Goal: Transaction & Acquisition: Obtain resource

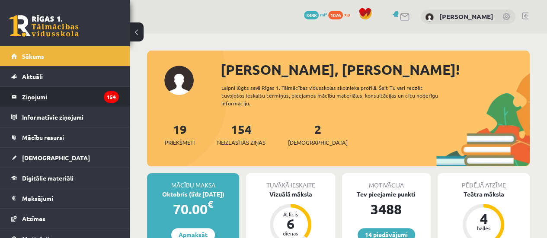
click at [74, 97] on legend "Ziņojumi 154" at bounding box center [70, 97] width 97 height 20
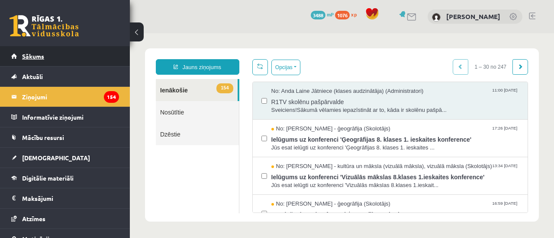
click at [74, 58] on link "Sākums" at bounding box center [65, 56] width 108 height 20
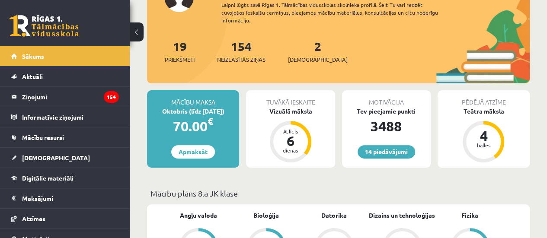
scroll to position [87, 0]
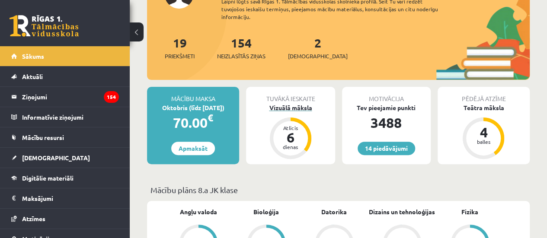
click at [283, 103] on div "Vizuālā māksla" at bounding box center [290, 107] width 89 height 9
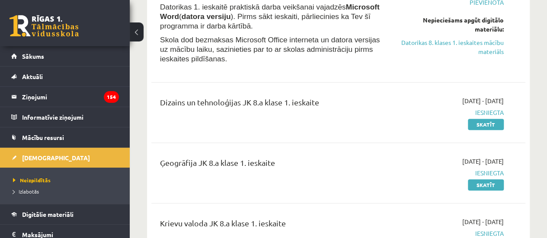
scroll to position [130, 0]
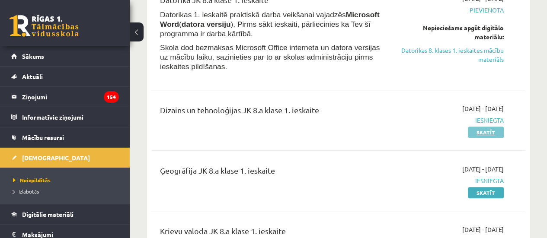
click at [479, 135] on link "Skatīt" at bounding box center [486, 132] width 36 height 11
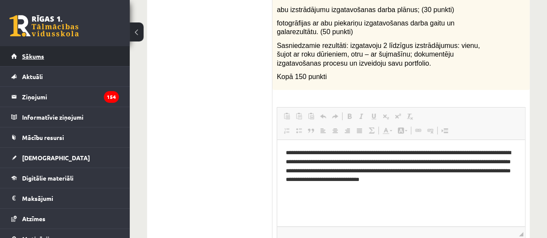
scroll to position [216, 0]
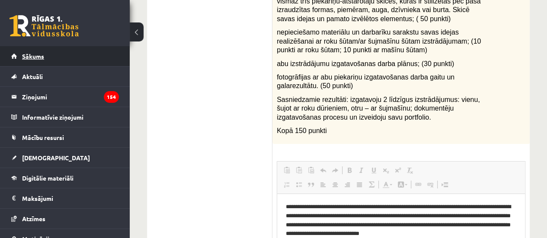
click at [70, 65] on link "Sākums" at bounding box center [65, 56] width 108 height 20
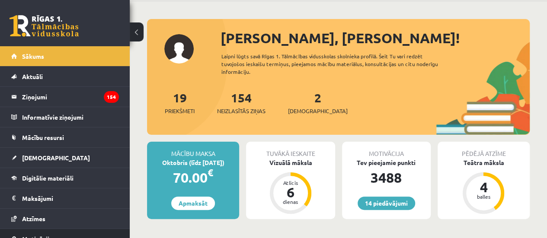
scroll to position [43, 0]
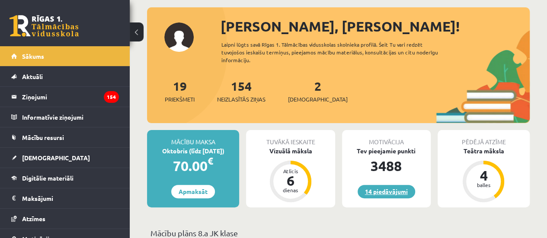
click at [389, 192] on link "14 piedāvājumi" at bounding box center [387, 191] width 58 height 13
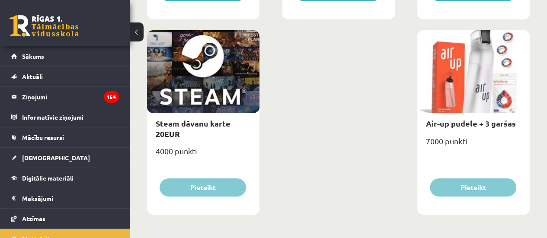
scroll to position [1482, 0]
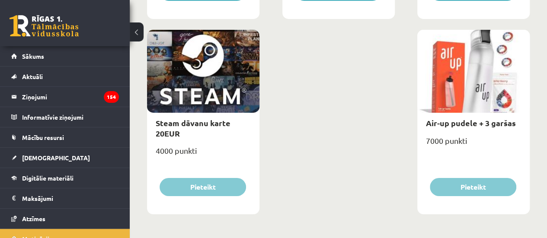
click at [181, 129] on div "Steam dāvanu karte 20EUR" at bounding box center [203, 128] width 112 height 31
click at [180, 124] on link "Steam dāvanu karte 20EUR" at bounding box center [193, 128] width 75 height 20
type input "*"
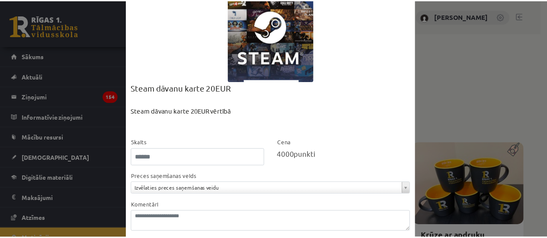
scroll to position [79, 0]
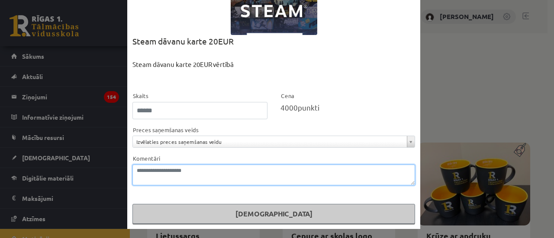
click at [181, 167] on textarea "Komentāri" at bounding box center [273, 175] width 283 height 21
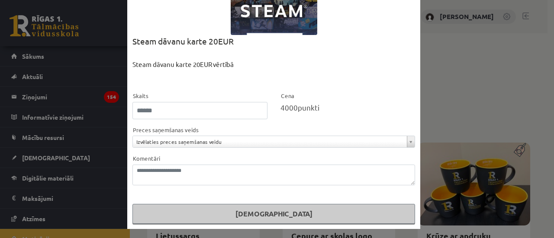
click at [494, 177] on div "**********" at bounding box center [277, 119] width 554 height 238
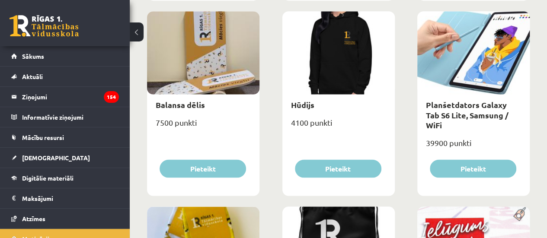
scroll to position [692, 0]
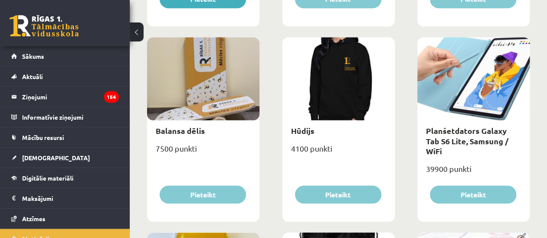
click at [206, 96] on div at bounding box center [203, 78] width 112 height 83
click at [191, 125] on div "Balansa dēlis" at bounding box center [203, 130] width 112 height 20
click at [190, 127] on link "Balansa dēlis" at bounding box center [180, 130] width 49 height 10
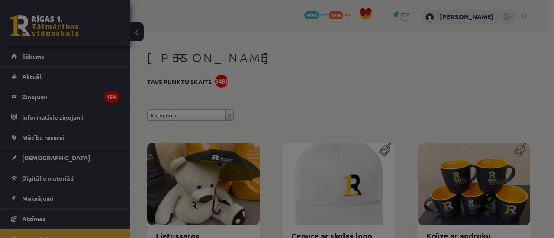
scroll to position [0, 0]
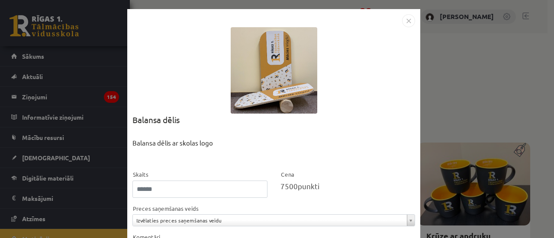
click at [247, 87] on div at bounding box center [274, 70] width 87 height 87
click at [458, 49] on div "**********" at bounding box center [277, 119] width 554 height 238
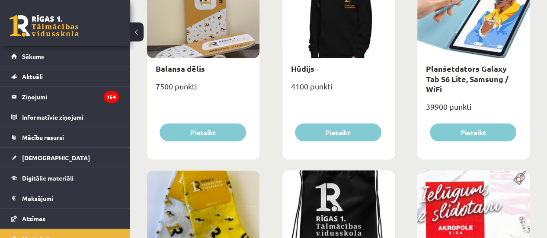
scroll to position [735, 0]
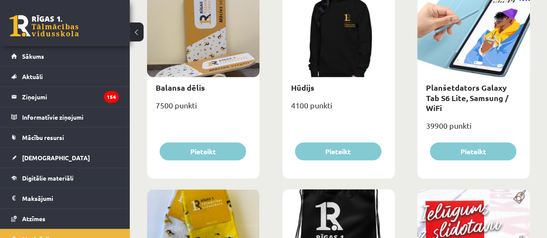
click at [474, 40] on div at bounding box center [473, 35] width 112 height 83
drag, startPoint x: 456, startPoint y: 76, endPoint x: 456, endPoint y: 85, distance: 8.7
click at [456, 77] on div "Planšetdators Galaxy Tab S6 Lite, Samsung / WiFi 39900 punkti Pieteikt" at bounding box center [473, 86] width 112 height 185
click at [456, 85] on link "Planšetdators Galaxy Tab S6 Lite, Samsung / WiFi" at bounding box center [467, 97] width 83 height 30
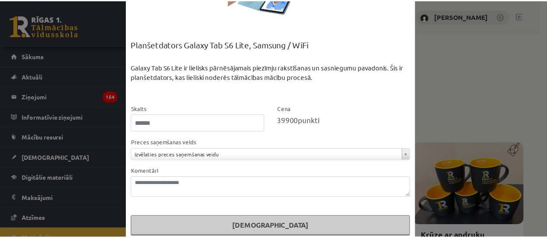
scroll to position [87, 0]
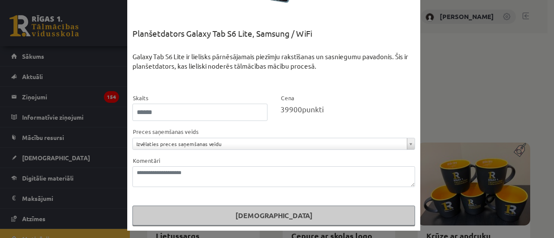
click at [137, 58] on div "Galaxy Tab S6 Lite ir lielisks pārnēsājamais piezīmju rakstīšanas un sasniegumu…" at bounding box center [273, 72] width 283 height 41
drag, startPoint x: 137, startPoint y: 58, endPoint x: 177, endPoint y: 59, distance: 40.2
click at [177, 59] on div "Galaxy Tab S6 Lite ir lielisks pārnēsājamais piezīmju rakstīšanas un sasniegumu…" at bounding box center [273, 72] width 283 height 41
copy div "Galaxy Tab S6 Lite"
drag, startPoint x: 90, startPoint y: 109, endPoint x: 96, endPoint y: 109, distance: 5.6
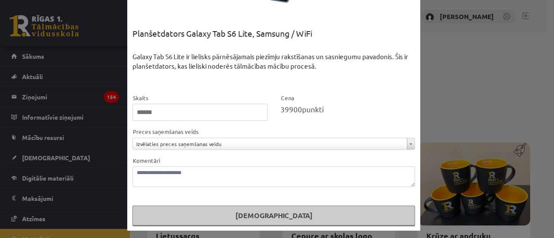
click at [93, 109] on div "**********" at bounding box center [277, 119] width 554 height 238
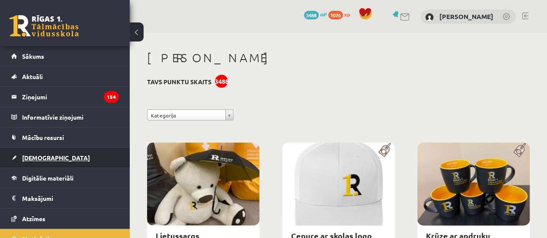
click at [80, 162] on link "[DEMOGRAPHIC_DATA]" at bounding box center [65, 158] width 108 height 20
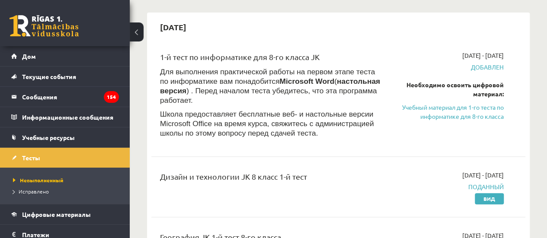
scroll to position [87, 0]
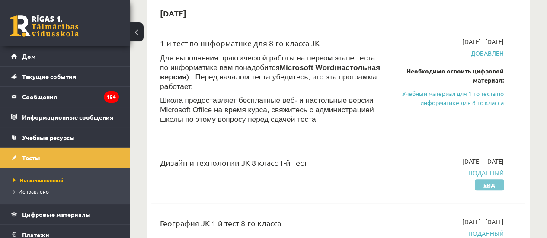
click at [479, 180] on link "Вид" at bounding box center [489, 185] width 29 height 11
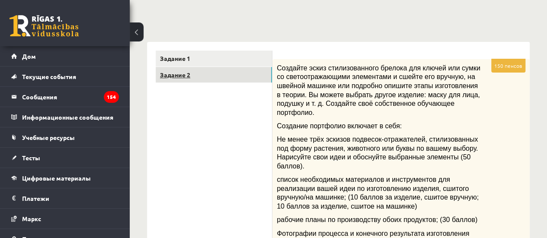
click at [217, 78] on link "Задание 2" at bounding box center [214, 75] width 116 height 16
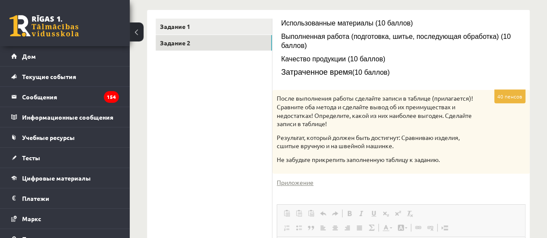
scroll to position [130, 0]
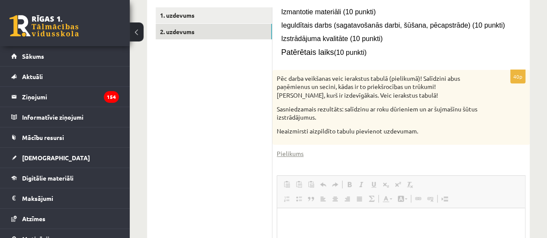
click at [403, 83] on p "Pēc darba veikšanas veic ierakstus tabulā (pielikumā)! Salīdzini abus paņēmienu…" at bounding box center [379, 87] width 205 height 26
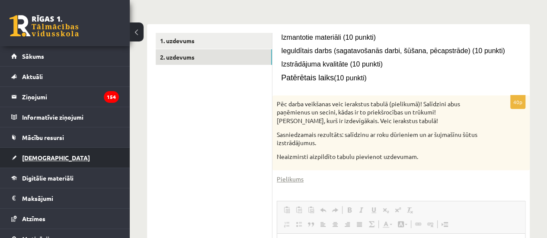
scroll to position [87, 0]
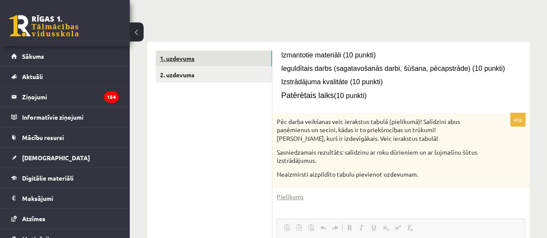
click at [201, 60] on link "1. uzdevums" at bounding box center [214, 59] width 116 height 16
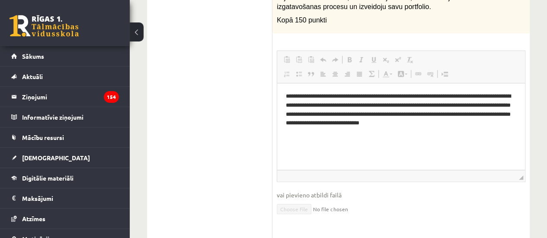
scroll to position [346, 0]
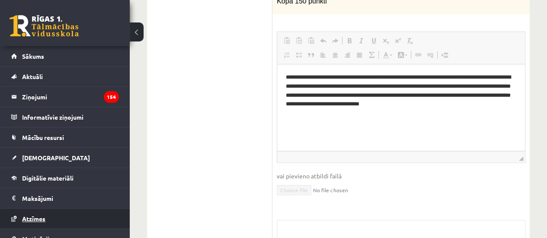
click at [42, 209] on link "Atzīmes" at bounding box center [65, 219] width 108 height 20
